Goal: Information Seeking & Learning: Learn about a topic

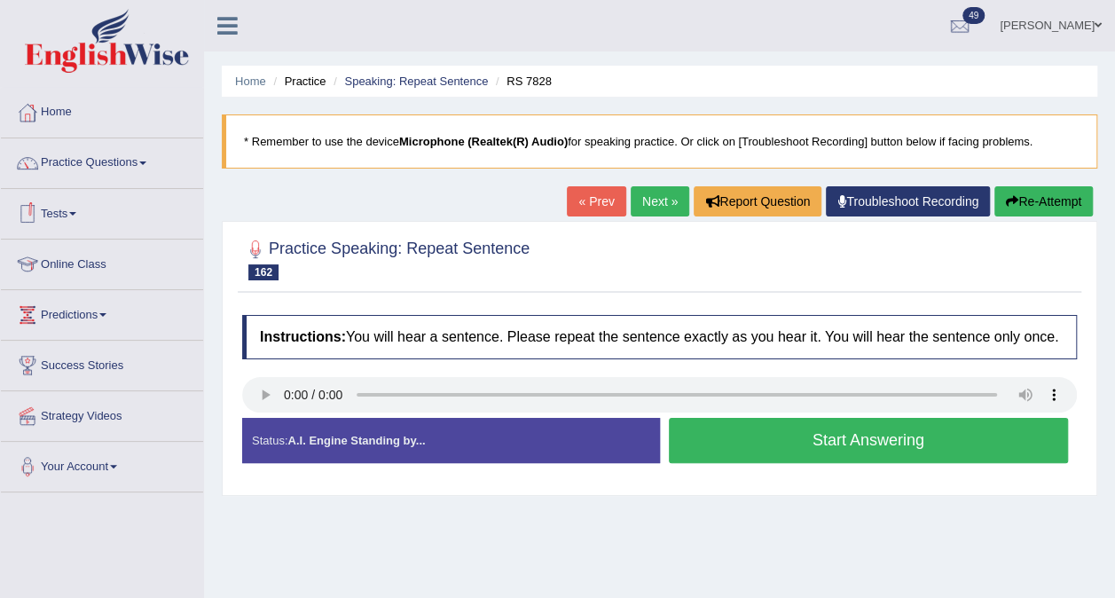
click at [154, 160] on link "Practice Questions" at bounding box center [102, 160] width 202 height 44
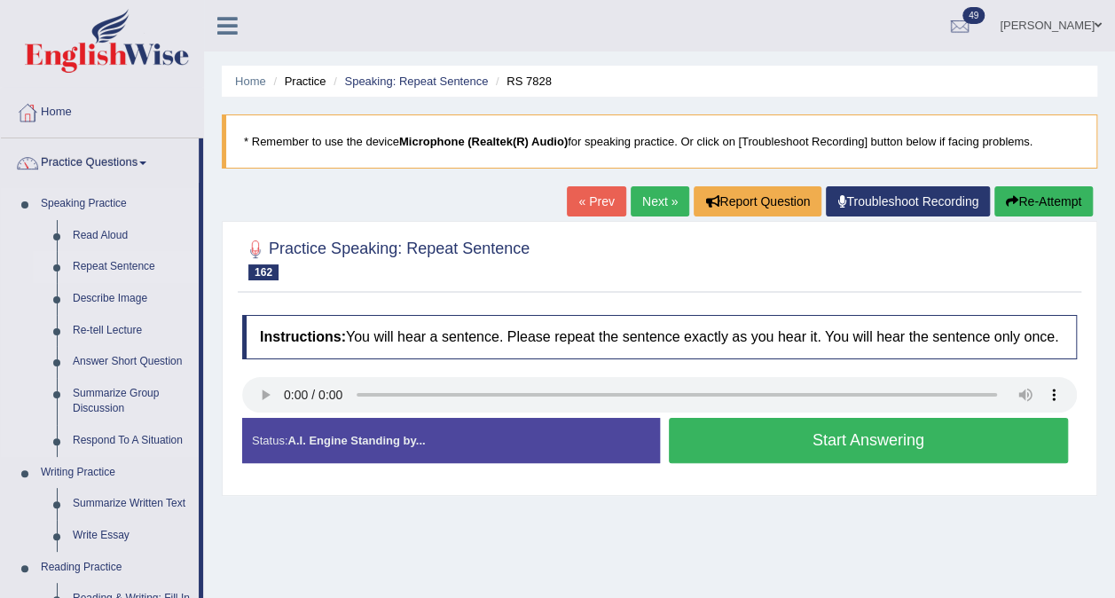
click at [116, 259] on link "Repeat Sentence" at bounding box center [132, 267] width 134 height 32
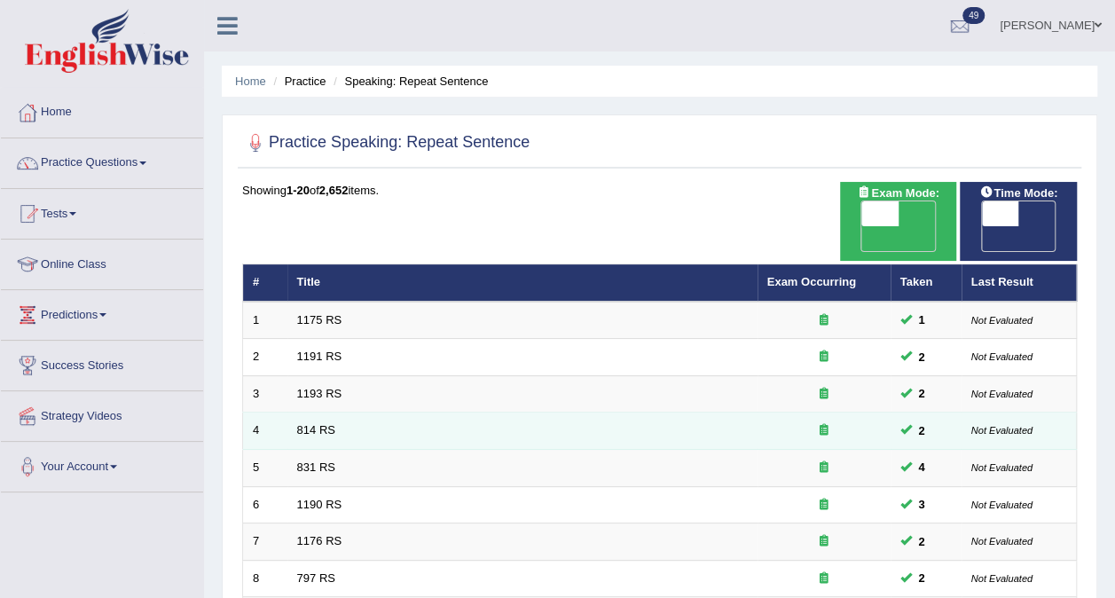
click at [302, 412] on td "814 RS" at bounding box center [522, 430] width 470 height 37
click at [307, 423] on link "814 RS" at bounding box center [316, 429] width 38 height 13
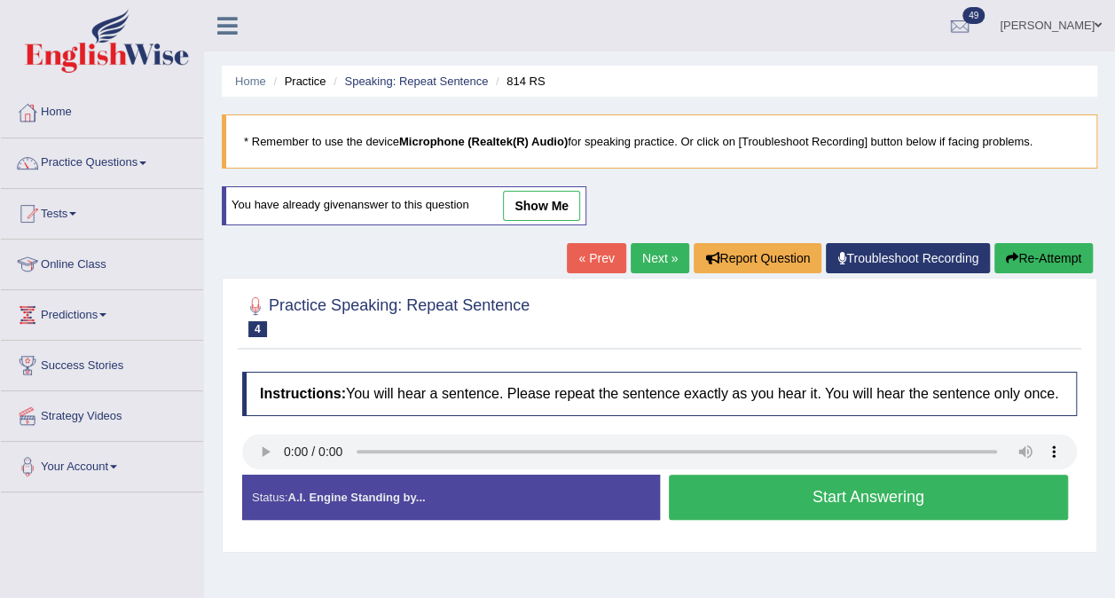
click at [706, 497] on button "Start Answering" at bounding box center [869, 497] width 400 height 45
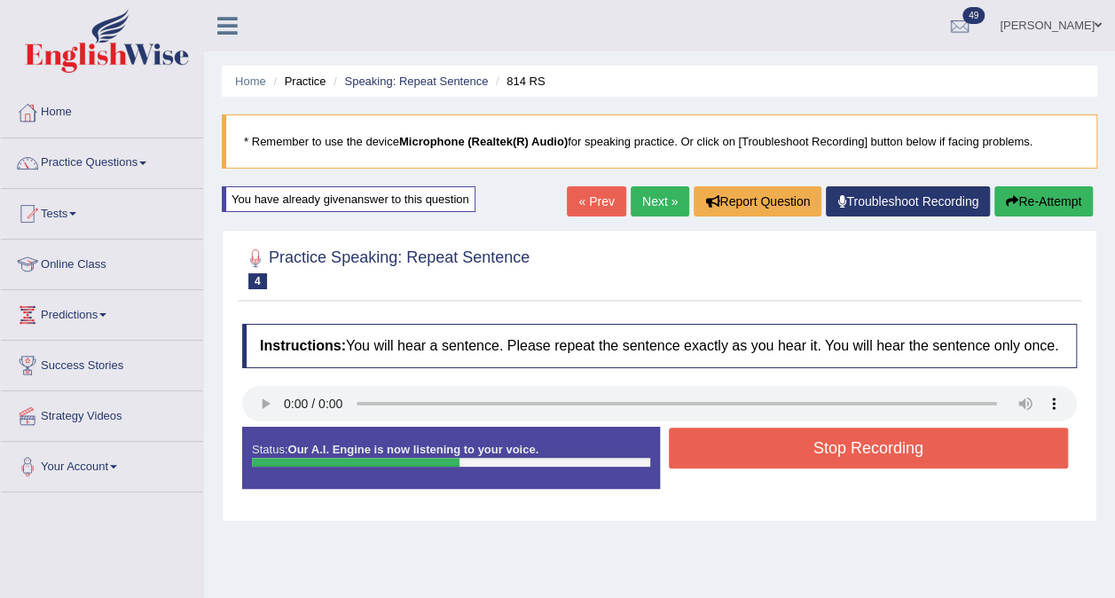
click at [779, 452] on button "Stop Recording" at bounding box center [869, 448] width 400 height 41
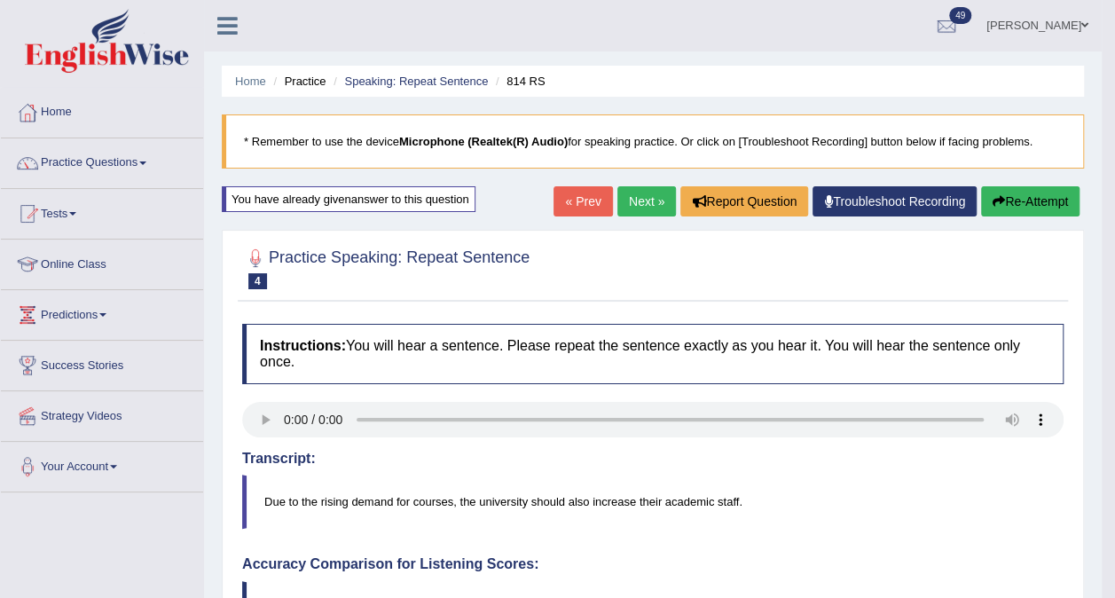
click at [641, 200] on link "Next »" at bounding box center [646, 201] width 59 height 30
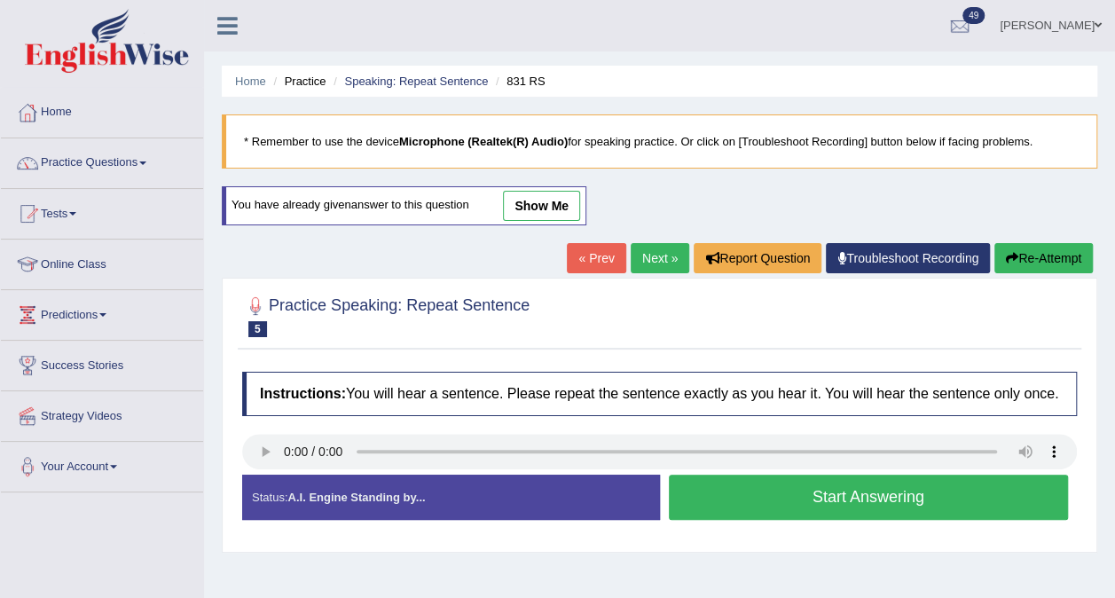
click at [846, 487] on button "Start Answering" at bounding box center [869, 497] width 400 height 45
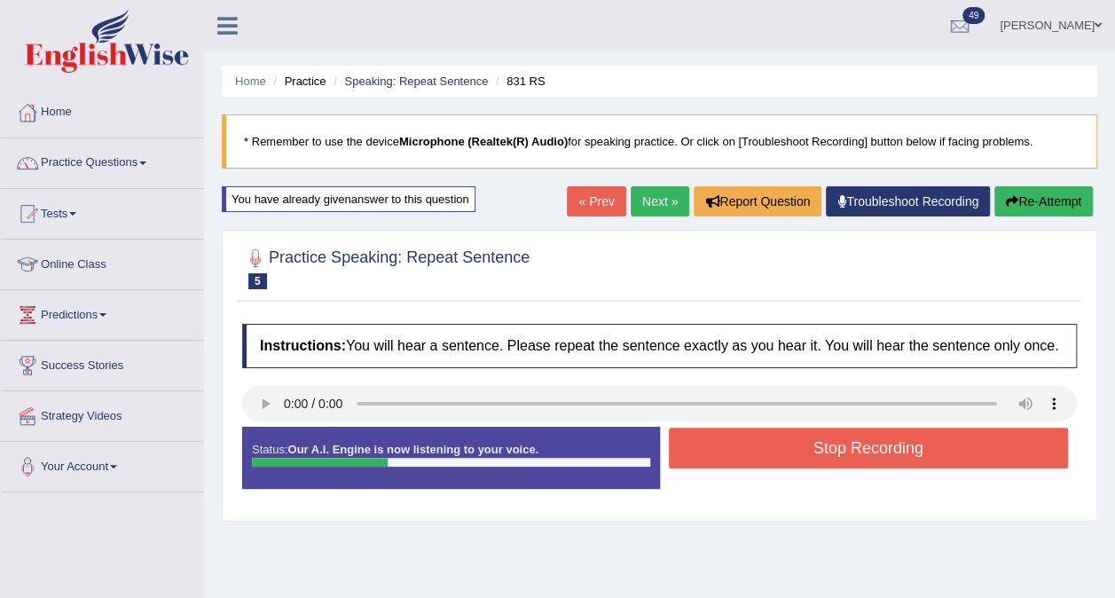
click at [829, 459] on button "Stop Recording" at bounding box center [869, 448] width 400 height 41
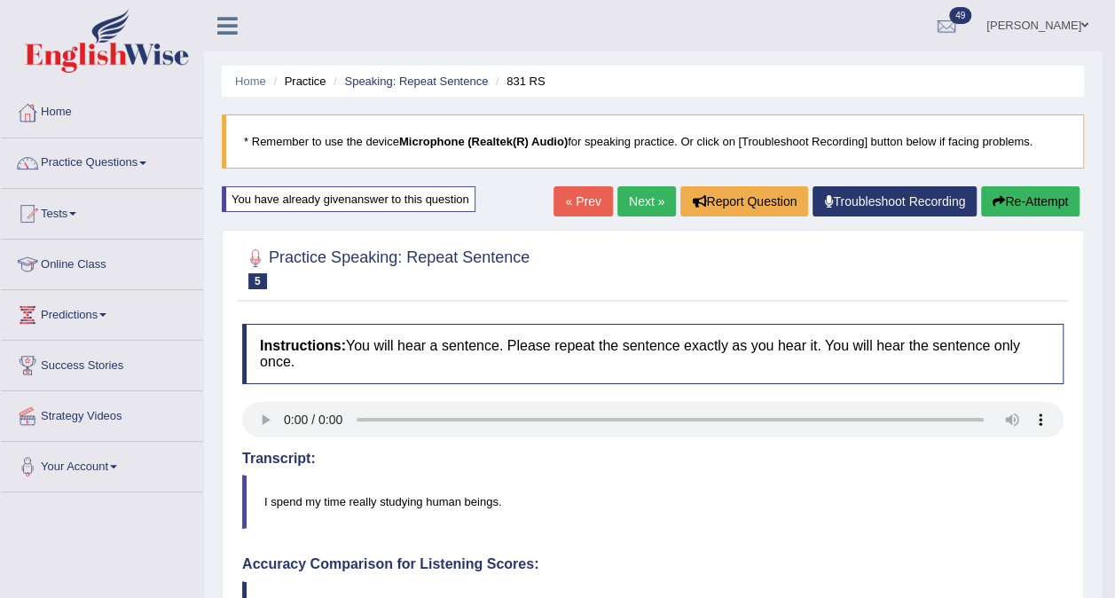
click at [648, 199] on link "Next »" at bounding box center [646, 201] width 59 height 30
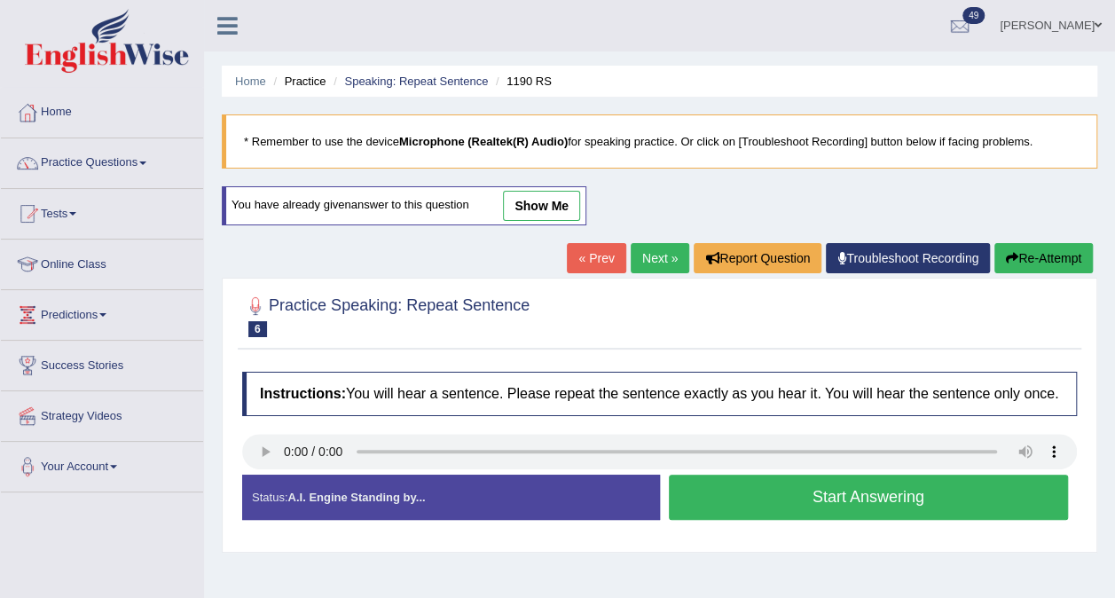
click at [873, 492] on button "Start Answering" at bounding box center [869, 497] width 400 height 45
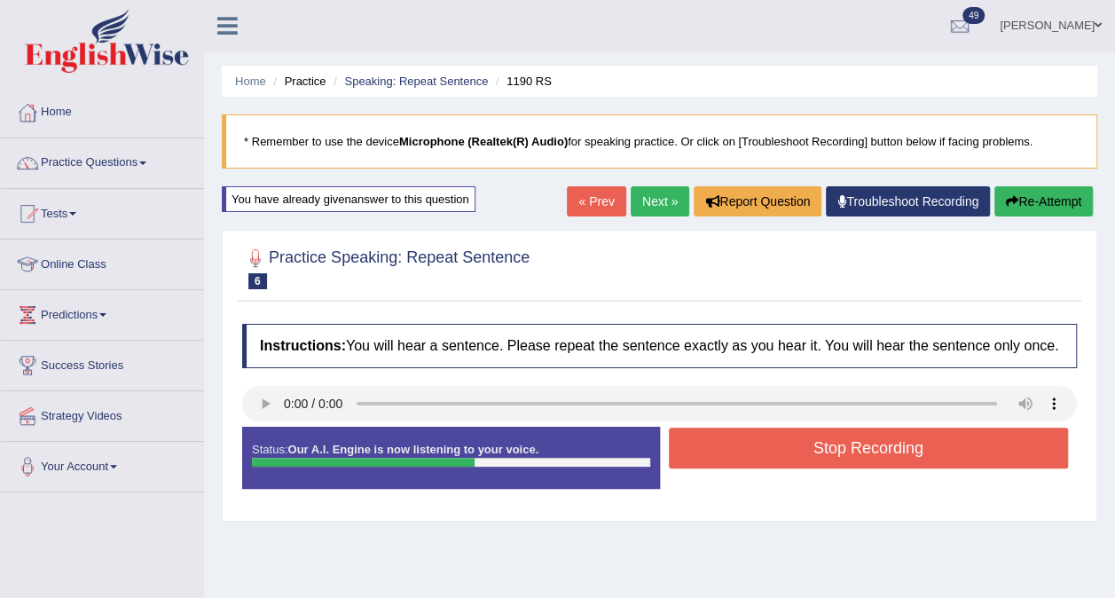
click at [836, 447] on button "Stop Recording" at bounding box center [869, 448] width 400 height 41
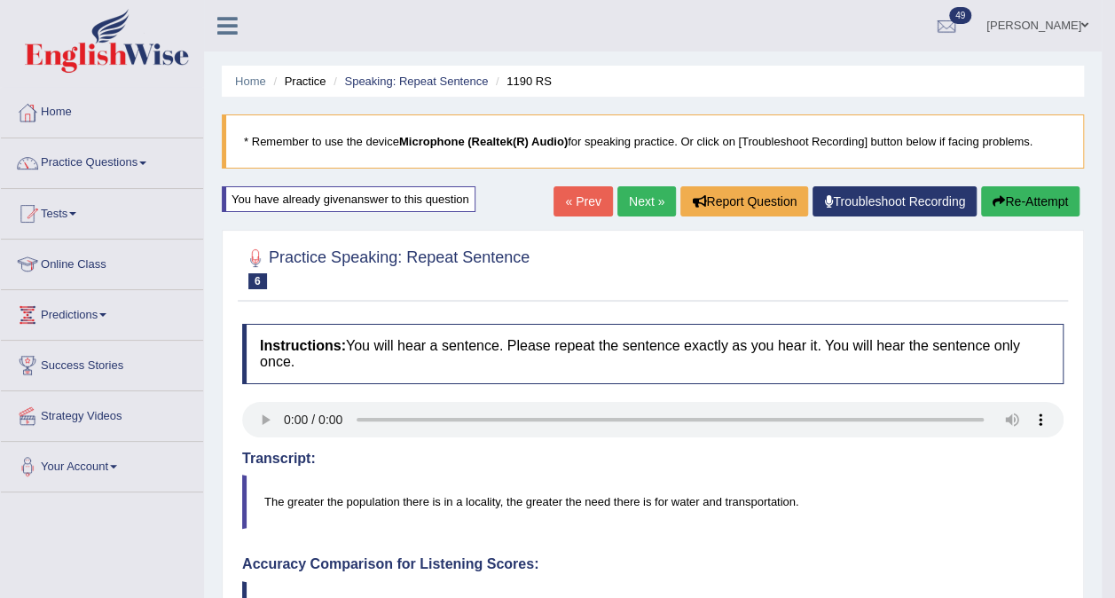
drag, startPoint x: 1127, startPoint y: 186, endPoint x: 1129, endPoint y: 441, distance: 254.6
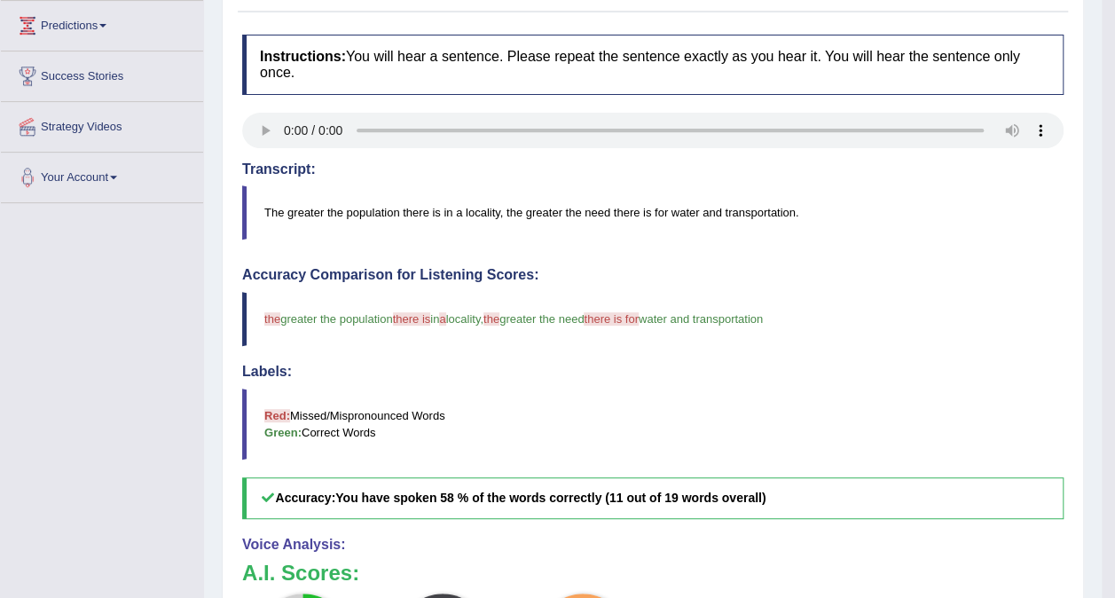
scroll to position [231, 0]
